Goal: Task Accomplishment & Management: Use online tool/utility

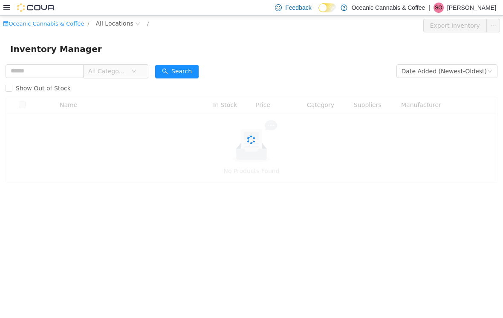
click at [9, 10] on icon at bounding box center [6, 7] width 7 height 5
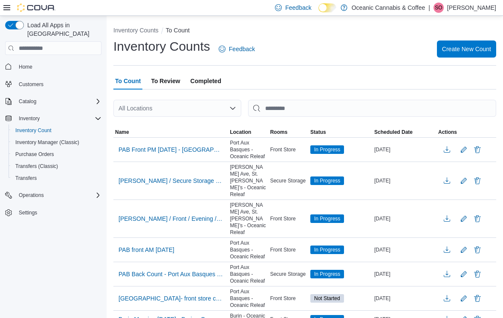
click at [225, 101] on div "All Locations" at bounding box center [177, 108] width 128 height 17
click at [278, 78] on div "To Count To Review Completed" at bounding box center [304, 80] width 383 height 17
click at [188, 152] on span "PAB Front PM [DATE] - [GEOGRAPHIC_DATA] - Oceanic Releaf - Recount" at bounding box center [170, 149] width 104 height 9
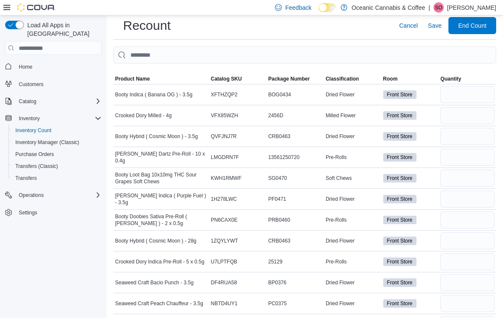
scroll to position [25, 0]
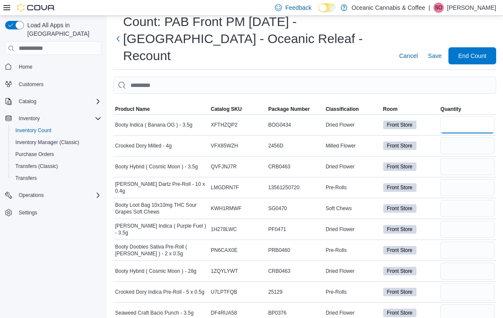
click at [459, 116] on input "number" at bounding box center [467, 124] width 54 height 17
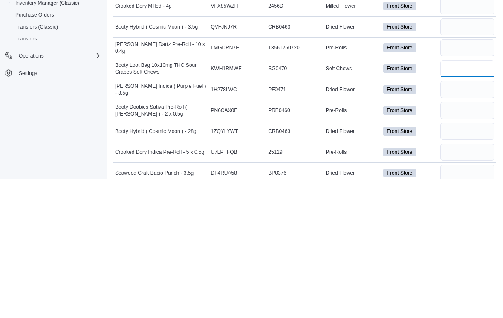
click at [467, 200] on input "number" at bounding box center [467, 208] width 54 height 17
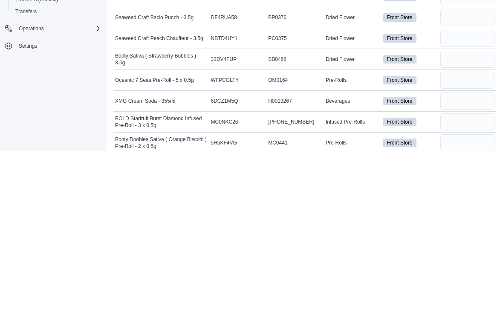
scroll to position [154, 0]
type input "*"
click at [472, 259] on input "number" at bounding box center [467, 267] width 54 height 17
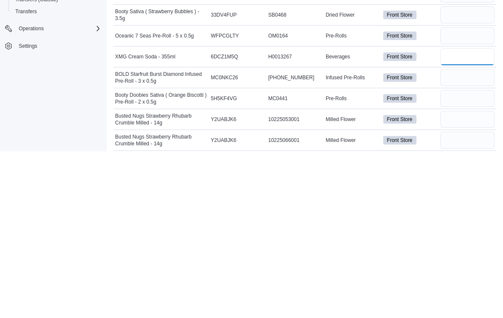
scroll to position [199, 0]
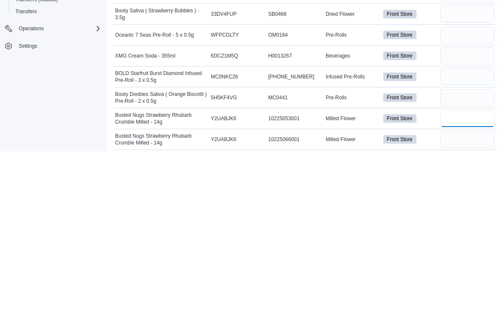
click at [456, 277] on input "number" at bounding box center [467, 285] width 54 height 17
type input "*"
click at [461, 297] on input "number" at bounding box center [467, 305] width 54 height 17
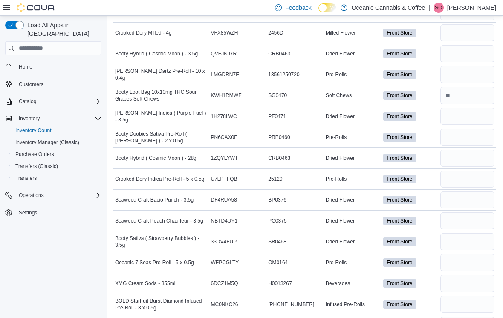
scroll to position [137, 0]
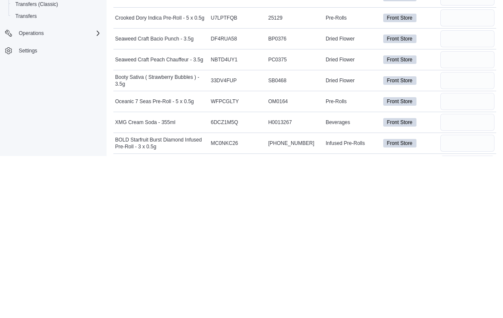
type input "*"
click at [470, 276] on input "number" at bounding box center [467, 284] width 54 height 17
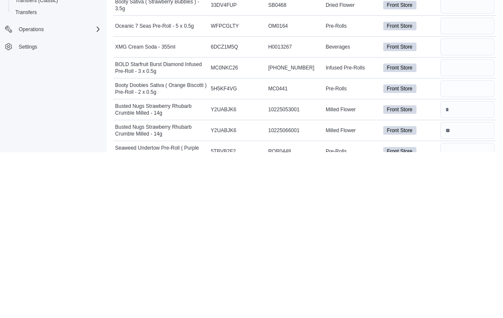
scroll to position [195, 0]
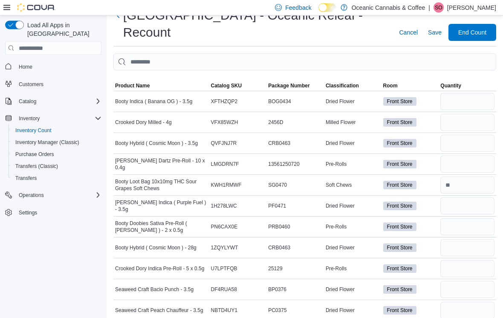
type input "**"
click at [467, 93] on input "number" at bounding box center [467, 101] width 54 height 17
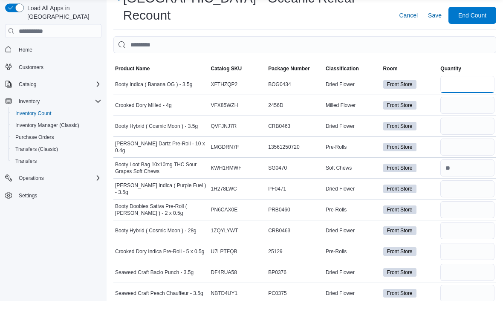
type input "*"
click at [472, 114] on input "number" at bounding box center [467, 122] width 54 height 17
type input "*"
click at [441, 135] on input "number" at bounding box center [467, 143] width 54 height 17
click at [458, 156] on input "number" at bounding box center [467, 164] width 54 height 17
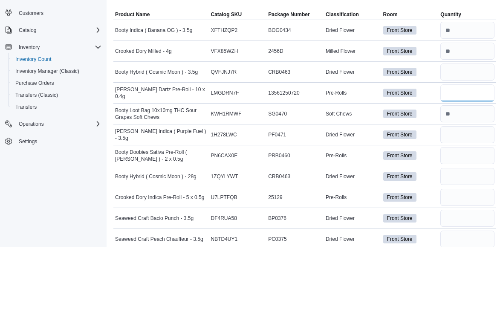
type input "*"
click at [453, 135] on input "number" at bounding box center [467, 143] width 54 height 17
type input "**"
click at [467, 198] on input "number" at bounding box center [467, 206] width 54 height 17
type input "*"
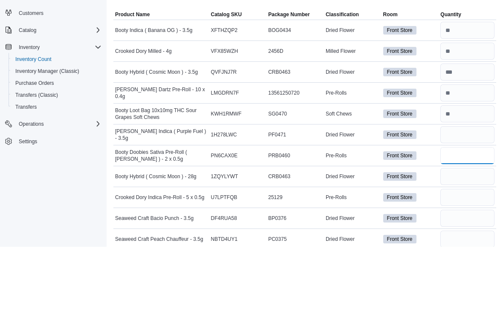
click at [478, 219] on input "number" at bounding box center [467, 227] width 54 height 17
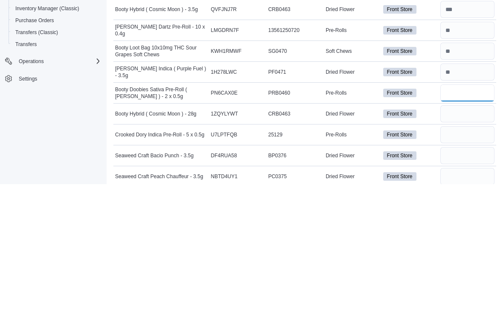
type input "*"
click at [480, 239] on input "number" at bounding box center [467, 247] width 54 height 17
type input "*"
click at [468, 260] on input "number" at bounding box center [467, 268] width 54 height 17
type input "*"
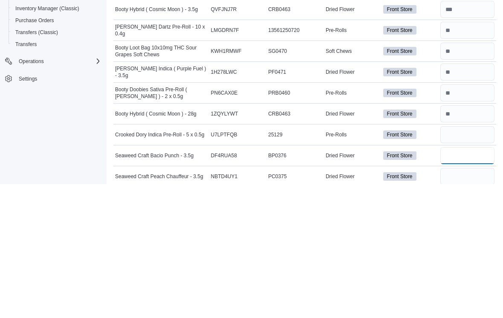
click at [468, 281] on input "number" at bounding box center [467, 289] width 54 height 17
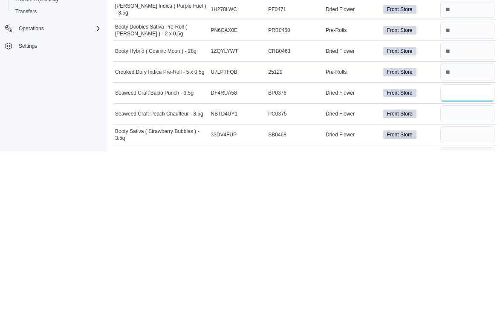
type input "*"
click at [467, 272] on input "number" at bounding box center [467, 280] width 54 height 17
type input "*"
click at [474, 293] on input "number" at bounding box center [467, 301] width 54 height 17
type input "**"
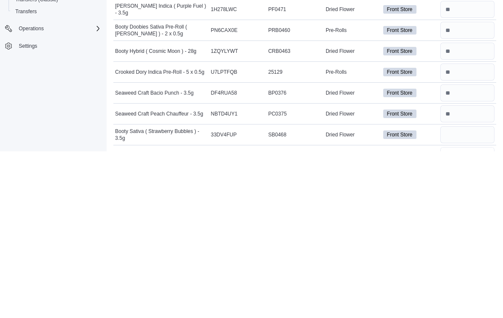
click at [467, 314] on input "number" at bounding box center [467, 322] width 54 height 17
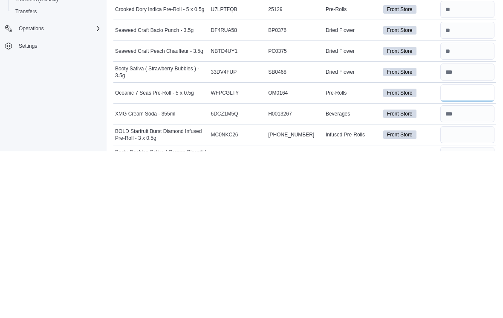
type input "*"
click at [481, 293] on input "number" at bounding box center [467, 301] width 54 height 17
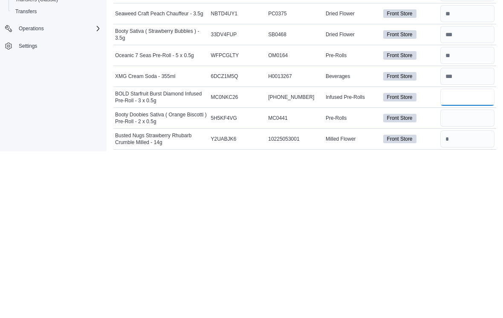
scroll to position [179, 0]
type input "**"
click at [482, 276] on input "number" at bounding box center [467, 284] width 54 height 17
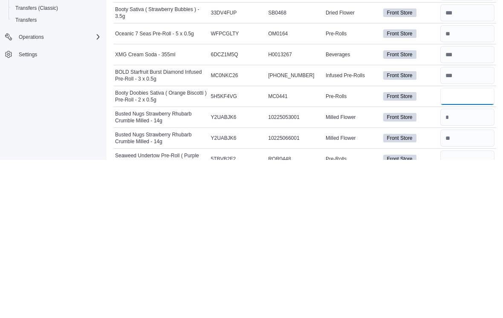
type input "*"
click at [476, 309] on input "number" at bounding box center [467, 317] width 54 height 17
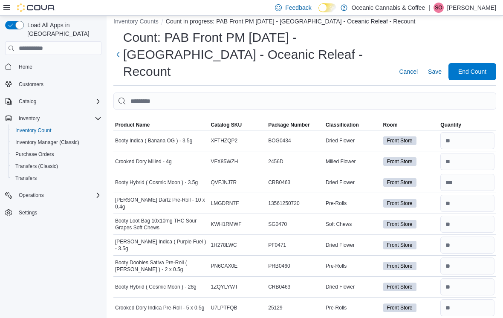
scroll to position [0, 0]
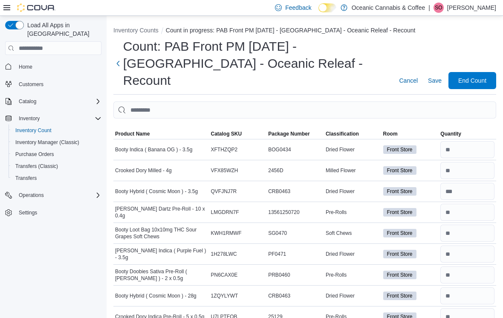
type input "**"
click at [485, 72] on span "End Count" at bounding box center [471, 80] width 37 height 17
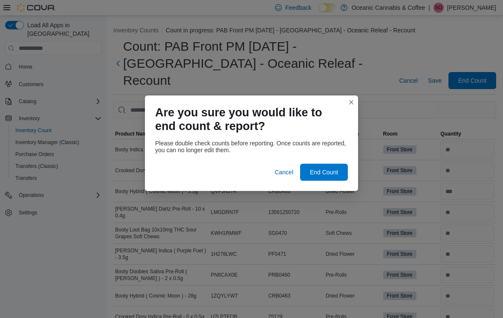
click at [326, 171] on span "End Count" at bounding box center [324, 172] width 28 height 9
